Goal: Obtain resource: Obtain resource

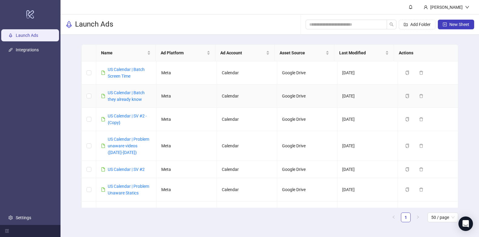
click at [132, 96] on div "US Calendar | Batch they already know" at bounding box center [130, 96] width 44 height 13
click at [123, 98] on link "US Calendar | Batch they already know" at bounding box center [126, 95] width 37 height 11
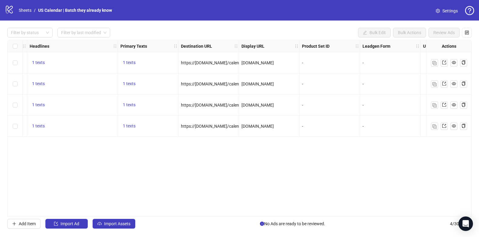
scroll to position [0, 455]
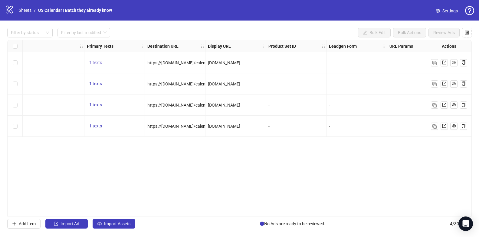
click at [98, 60] on span "1 texts" at bounding box center [95, 62] width 13 height 5
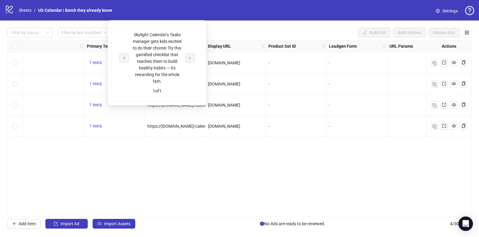
click at [156, 54] on div "Skylight Calendar's Tasks manager gets kids excited to do their chores! Try thi…" at bounding box center [157, 57] width 50 height 53
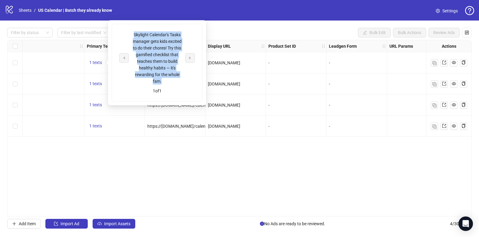
drag, startPoint x: 139, startPoint y: 40, endPoint x: 170, endPoint y: 78, distance: 49.6
click at [170, 78] on div "Skylight Calendar's Tasks manager gets kids excited to do their chores! Try thi…" at bounding box center [157, 57] width 50 height 53
copy div "Skylight Calendar's Tasks manager gets kids excited to do their chores! Try thi…"
click at [167, 68] on div "Skylight Calendar's Tasks manager gets kids excited to do their chores! Try thi…" at bounding box center [157, 57] width 50 height 53
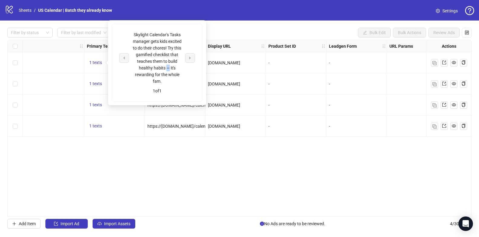
click at [167, 68] on div "Skylight Calendar's Tasks manager gets kids excited to do their chores! Try thi…" at bounding box center [157, 57] width 50 height 53
copy div "—"
click at [80, 16] on div "logo/logo-mobile Sheets / US Calendar | Batch they already know Settings" at bounding box center [239, 10] width 479 height 21
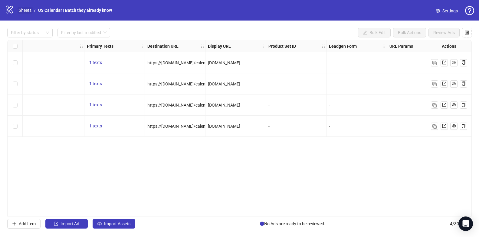
click at [27, 11] on link "Sheets" at bounding box center [25, 10] width 15 height 7
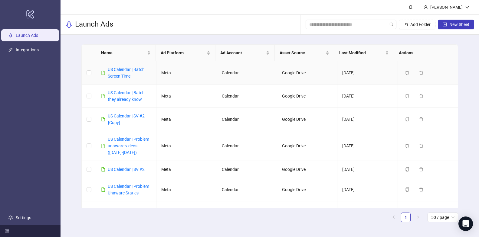
click at [121, 72] on div "US Calendar | Batch Screen Time" at bounding box center [130, 72] width 44 height 13
click at [121, 76] on link "US Calendar | Batch Screen Time" at bounding box center [126, 72] width 37 height 11
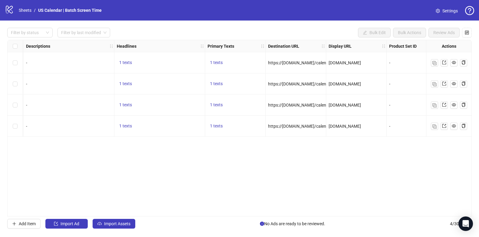
scroll to position [0, 342]
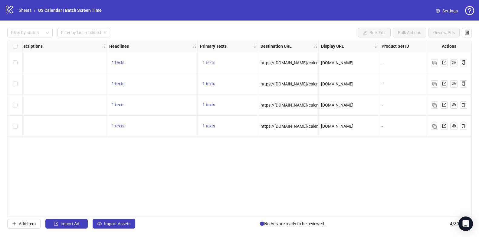
click at [207, 60] on span "1 texts" at bounding box center [208, 62] width 13 height 5
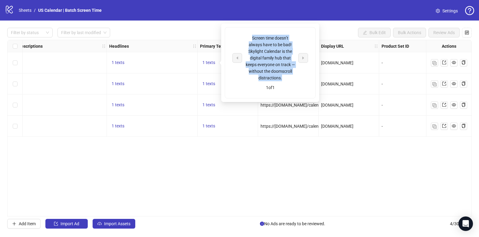
drag, startPoint x: 284, startPoint y: 77, endPoint x: 251, endPoint y: 38, distance: 51.5
click at [251, 38] on div "Screen time doesn’t always have to be bad! Skylight Calendar is the digital fam…" at bounding box center [270, 58] width 50 height 47
copy div "Screen time doesn’t always have to be bad! Skylight Calendar is the digital fam…"
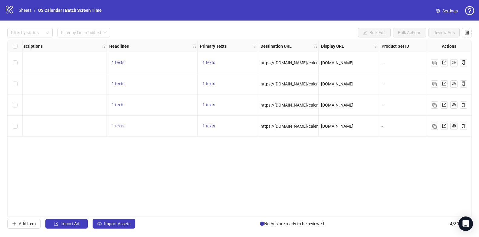
click at [118, 126] on span "1 texts" at bounding box center [118, 126] width 13 height 5
drag, startPoint x: 190, startPoint y: 127, endPoint x: 157, endPoint y: 119, distance: 34.3
click at [157, 119] on div "The good kind of screen time 😇" at bounding box center [179, 121] width 50 height 13
click at [273, 186] on div "Ad Format Ad Name Campaign & Ad Set Assets Descriptions Headlines Primary Texts…" at bounding box center [239, 128] width 464 height 177
